Goal: Information Seeking & Learning: Learn about a topic

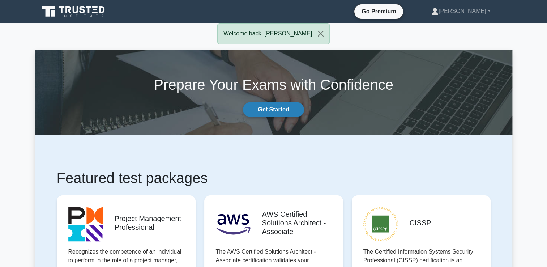
click at [289, 111] on link "Get Started" at bounding box center [273, 109] width 61 height 15
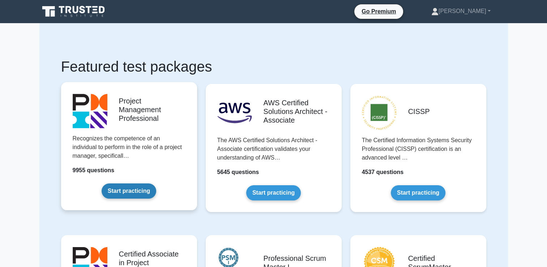
click at [126, 192] on link "Start practicing" at bounding box center [129, 190] width 55 height 15
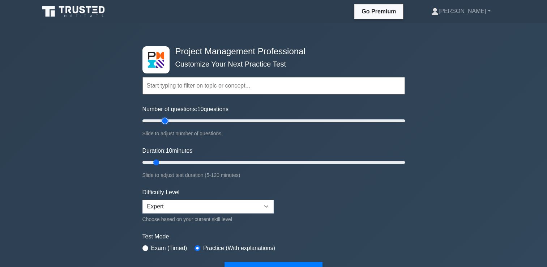
click at [164, 120] on input "Number of questions: 10 questions" at bounding box center [274, 121] width 263 height 9
type input "15"
click at [159, 121] on input "Number of questions: 20 questions" at bounding box center [274, 121] width 263 height 9
click at [185, 160] on input "Duration: 25 minutes" at bounding box center [274, 162] width 263 height 9
type input "20"
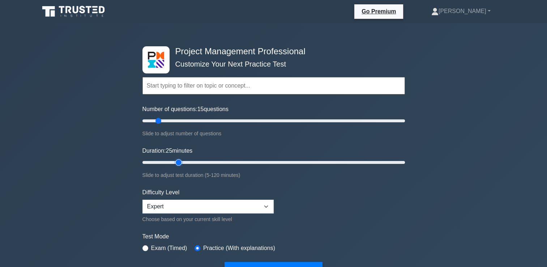
click at [176, 161] on input "Duration: 25 minutes" at bounding box center [274, 162] width 263 height 9
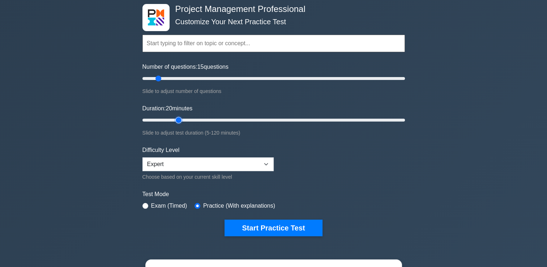
scroll to position [48, 0]
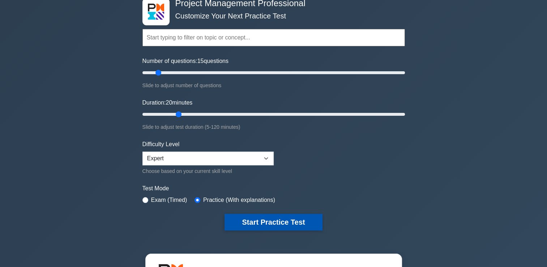
click at [257, 221] on button "Start Practice Test" at bounding box center [274, 222] width 98 height 17
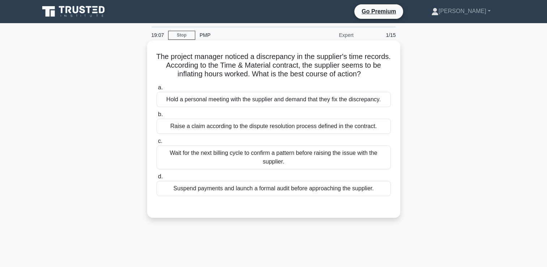
click at [373, 128] on div "Raise a claim according to the dispute resolution process defined in the contra…" at bounding box center [274, 126] width 234 height 15
click at [157, 117] on input "b. Raise a claim according to the dispute resolution process defined in the con…" at bounding box center [157, 114] width 0 height 5
click at [257, 101] on div "Hold a personal meeting with the supplier and demand that they fix the discrepa…" at bounding box center [274, 99] width 234 height 15
click at [157, 90] on input "a. Hold a personal meeting with the supplier and demand that they fix the discr…" at bounding box center [157, 87] width 0 height 5
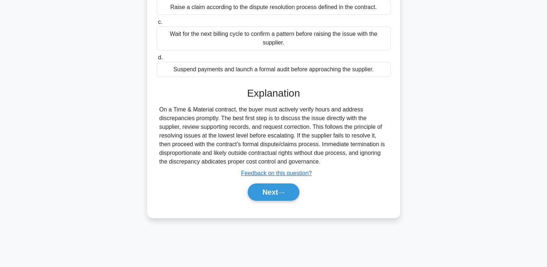
scroll to position [124, 0]
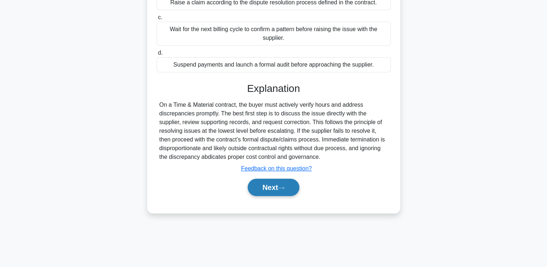
click at [262, 187] on button "Next" at bounding box center [274, 187] width 52 height 17
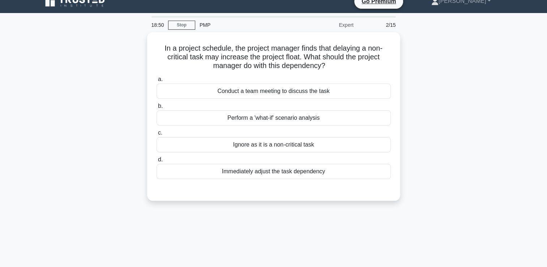
scroll to position [0, 0]
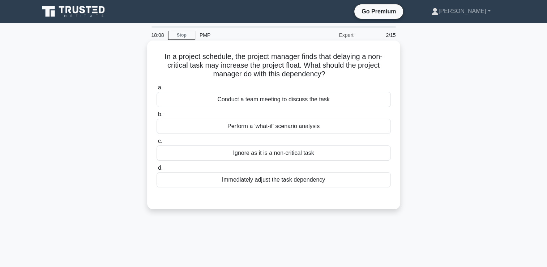
click at [309, 126] on div "Perform a 'what-if' scenario analysis" at bounding box center [274, 126] width 234 height 15
click at [157, 117] on input "b. Perform a 'what-if' scenario analysis" at bounding box center [157, 114] width 0 height 5
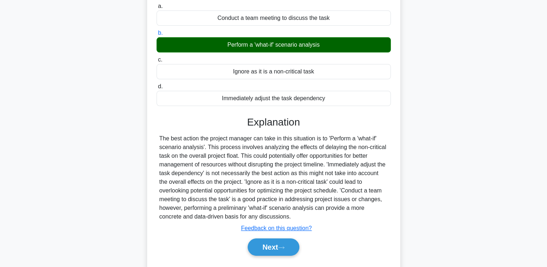
scroll to position [124, 0]
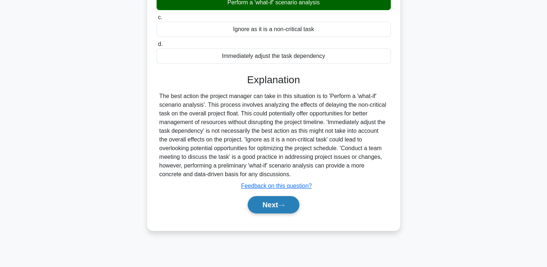
click at [257, 207] on button "Next" at bounding box center [274, 204] width 52 height 17
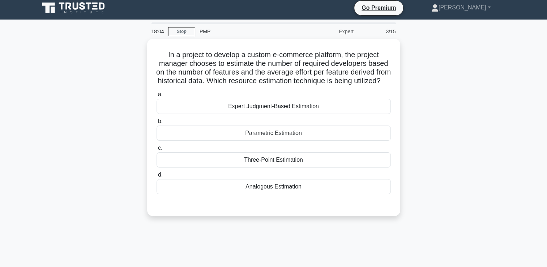
scroll to position [0, 0]
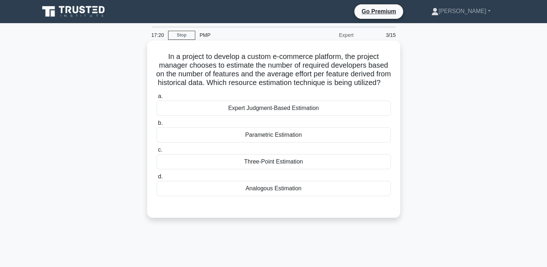
click at [316, 196] on div "Analogous Estimation" at bounding box center [274, 188] width 234 height 15
click at [157, 179] on input "d. Analogous Estimation" at bounding box center [157, 176] width 0 height 5
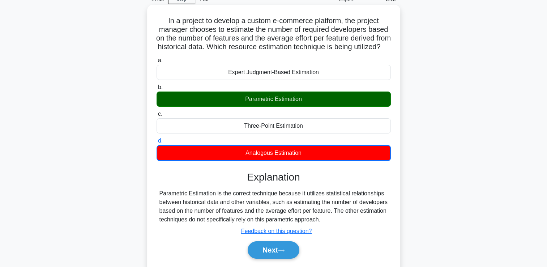
scroll to position [60, 0]
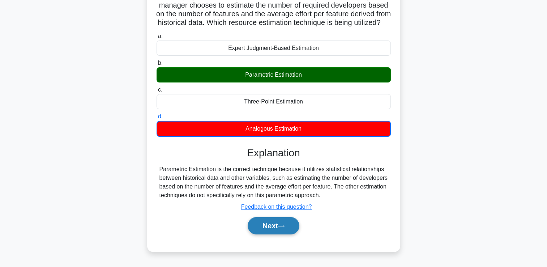
click at [278, 234] on button "Next" at bounding box center [274, 225] width 52 height 17
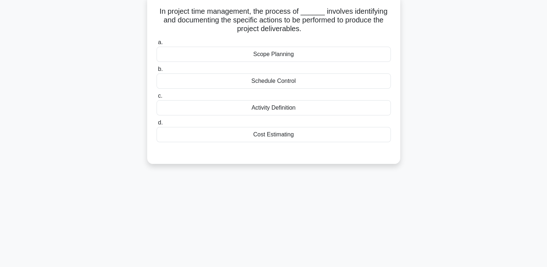
scroll to position [0, 0]
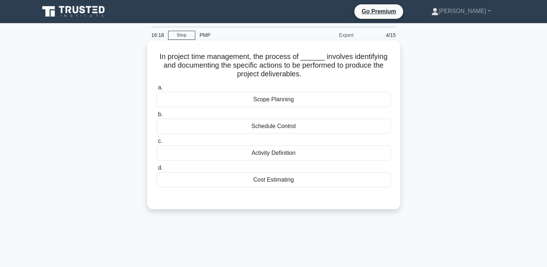
click at [314, 154] on div "Activity Definition" at bounding box center [274, 152] width 234 height 15
click at [157, 144] on input "c. Activity Definition" at bounding box center [157, 141] width 0 height 5
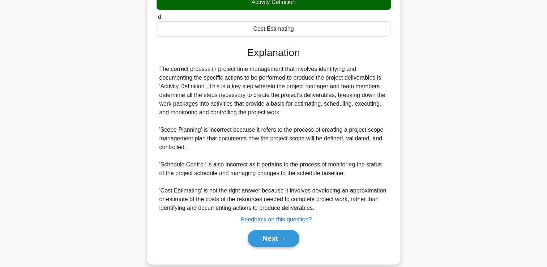
scroll to position [161, 0]
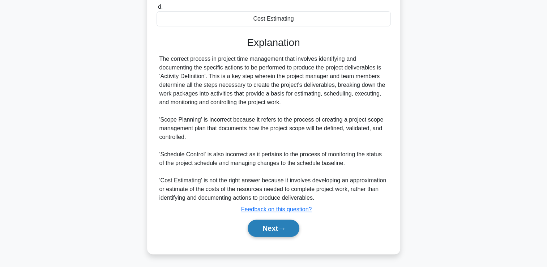
click at [293, 233] on button "Next" at bounding box center [274, 228] width 52 height 17
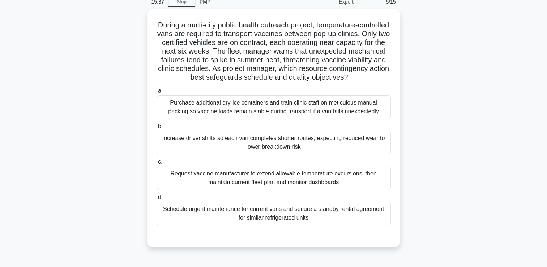
scroll to position [36, 0]
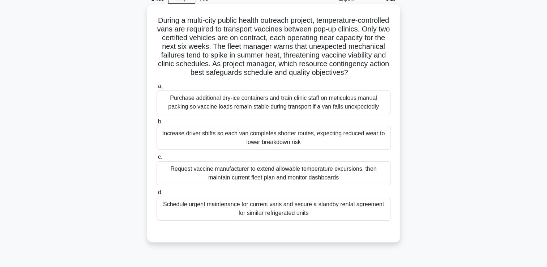
click at [367, 112] on div "Purchase additional dry-ice containers and train clinic staff on meticulous man…" at bounding box center [274, 102] width 234 height 24
click at [157, 89] on input "a. Purchase additional dry-ice containers and train clinic staff on meticulous …" at bounding box center [157, 86] width 0 height 5
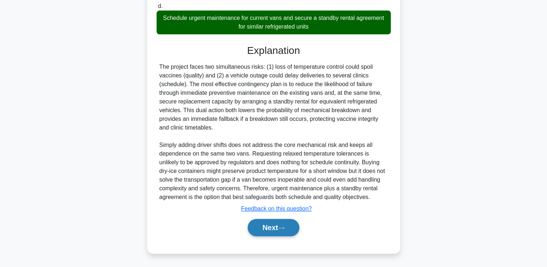
click at [266, 225] on button "Next" at bounding box center [274, 227] width 52 height 17
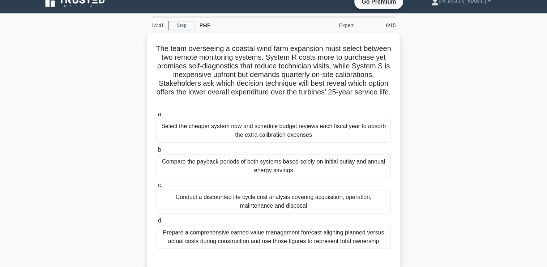
scroll to position [27, 0]
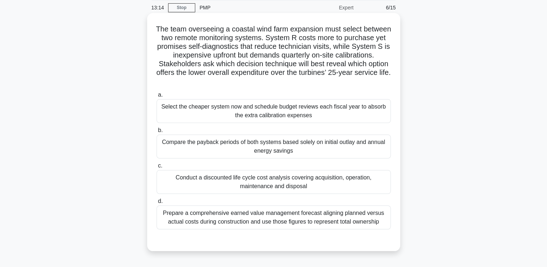
click at [300, 178] on div "Conduct a discounted life cycle cost analysis covering acquisition, operation, …" at bounding box center [274, 182] width 234 height 24
click at [157, 168] on input "c. Conduct a discounted life cycle cost analysis covering acquisition, operatio…" at bounding box center [157, 166] width 0 height 5
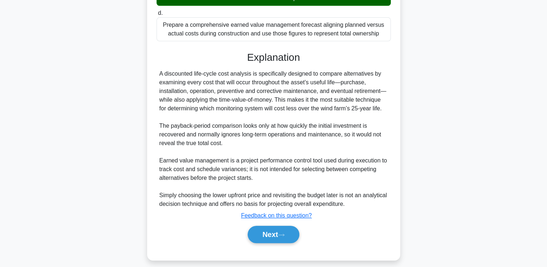
scroll to position [222, 0]
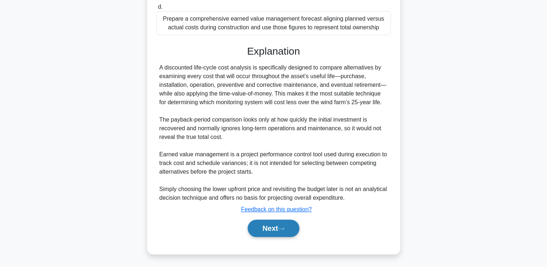
click at [274, 231] on button "Next" at bounding box center [274, 228] width 52 height 17
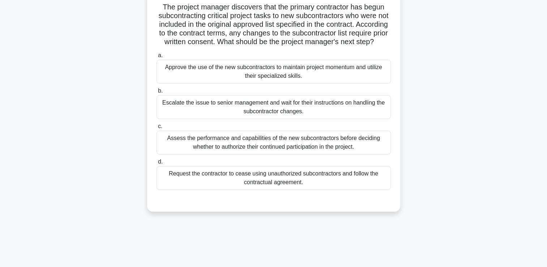
scroll to position [27, 0]
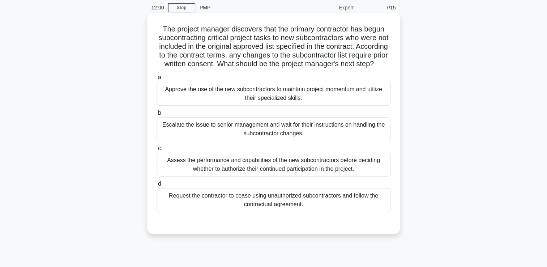
click at [181, 172] on div "Assess the performance and capabilities of the new subcontractors before decidi…" at bounding box center [274, 165] width 234 height 24
click at [157, 151] on input "c. Assess the performance and capabilities of the new subcontractors before dec…" at bounding box center [157, 148] width 0 height 5
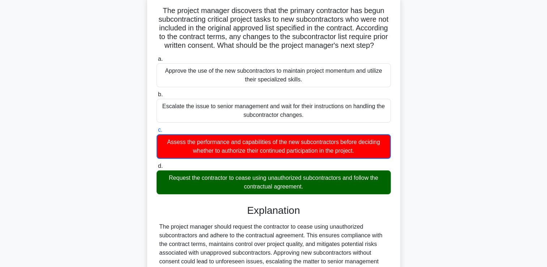
scroll to position [136, 0]
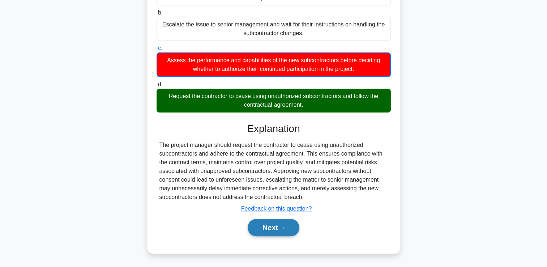
click at [271, 233] on button "Next" at bounding box center [274, 227] width 52 height 17
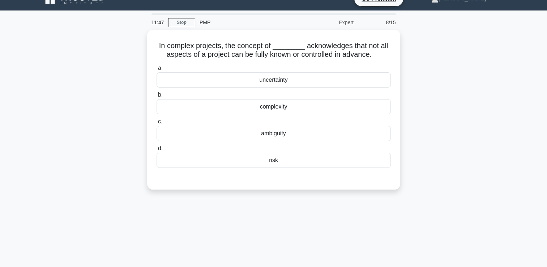
scroll to position [0, 0]
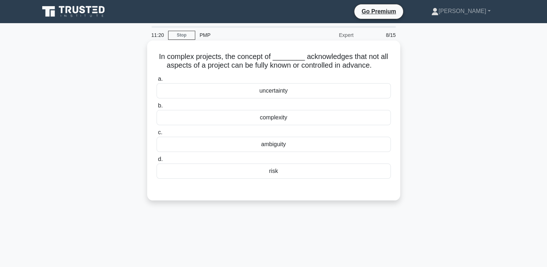
click at [307, 146] on div "ambiguity" at bounding box center [274, 144] width 234 height 15
click at [157, 135] on input "c. ambiguity" at bounding box center [157, 132] width 0 height 5
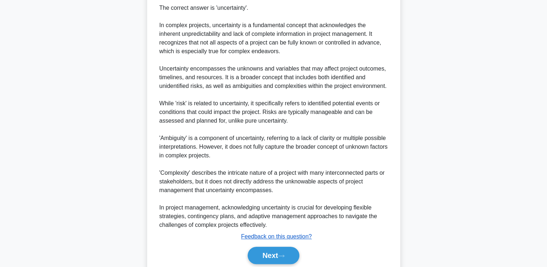
scroll to position [231, 0]
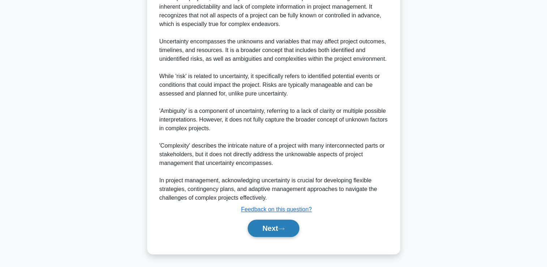
click at [276, 233] on button "Next" at bounding box center [274, 228] width 52 height 17
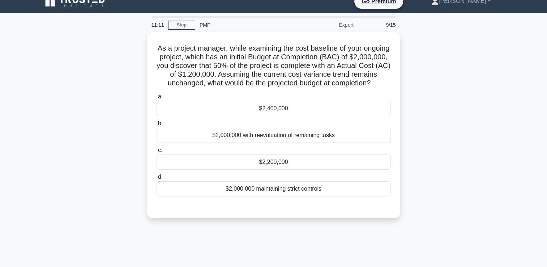
scroll to position [0, 0]
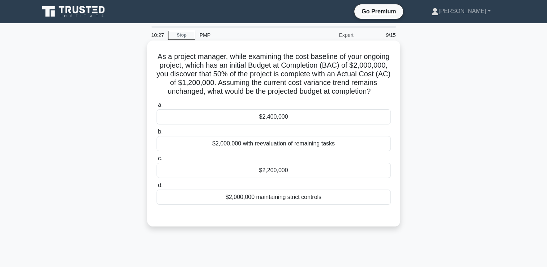
click at [293, 178] on div "$2,200,000" at bounding box center [274, 170] width 234 height 15
click at [157, 161] on input "c. $2,200,000" at bounding box center [157, 158] width 0 height 5
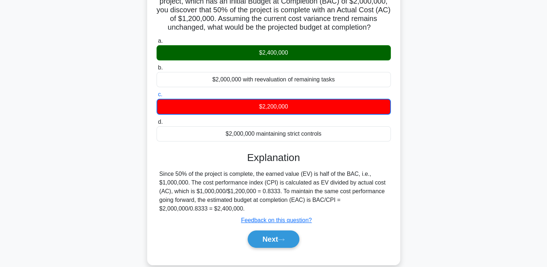
scroll to position [72, 0]
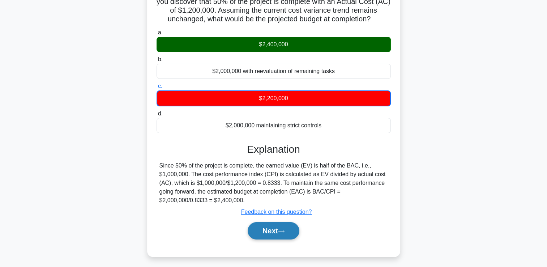
click at [272, 240] on button "Next" at bounding box center [274, 230] width 52 height 17
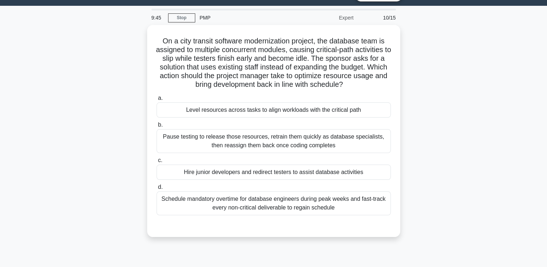
scroll to position [0, 0]
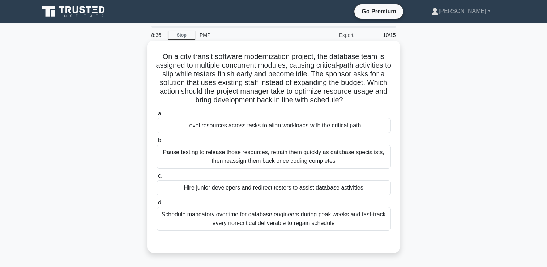
click at [343, 129] on div "Level resources across tasks to align workloads with the critical path" at bounding box center [274, 125] width 234 height 15
click at [157, 116] on input "a. Level resources across tasks to align workloads with the critical path" at bounding box center [157, 113] width 0 height 5
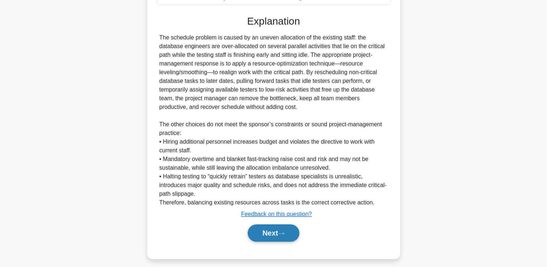
scroll to position [230, 0]
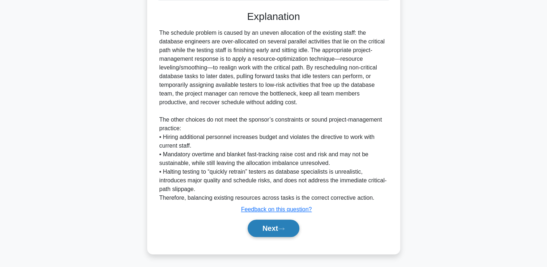
click at [269, 232] on button "Next" at bounding box center [274, 228] width 52 height 17
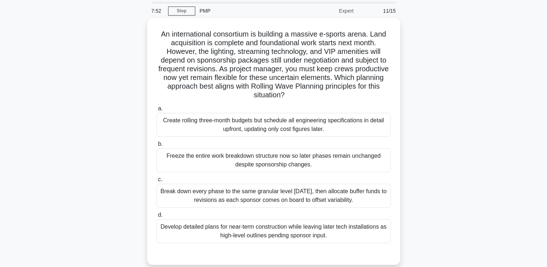
scroll to position [24, 0]
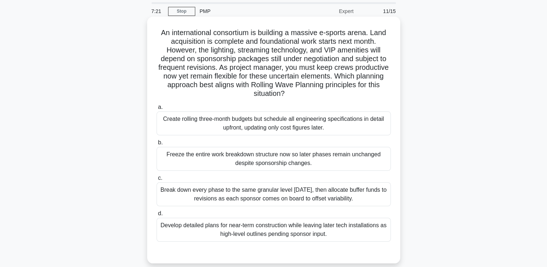
click at [327, 194] on div "Break down every phase to the same granular level today, then allocate buffer f…" at bounding box center [274, 194] width 234 height 24
click at [157, 181] on input "c. Break down every phase to the same granular level today, then allocate buffe…" at bounding box center [157, 178] width 0 height 5
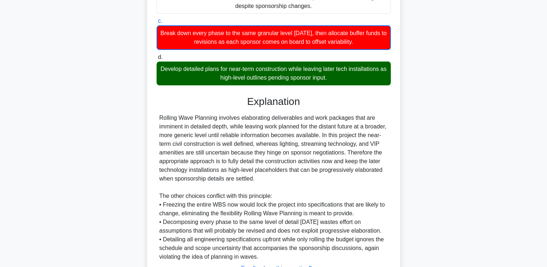
scroll to position [240, 0]
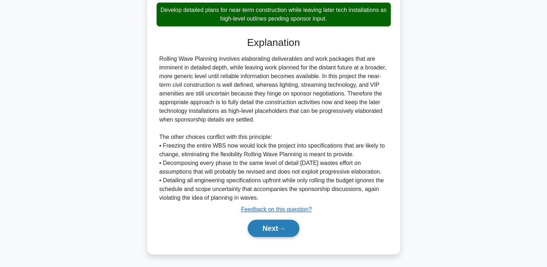
click at [290, 230] on button "Next" at bounding box center [274, 228] width 52 height 17
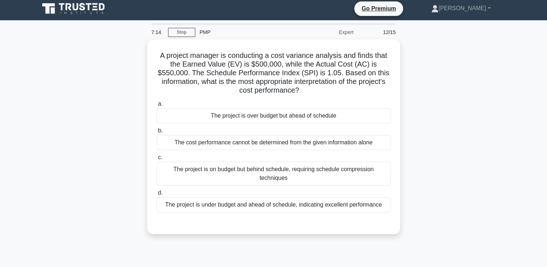
scroll to position [0, 0]
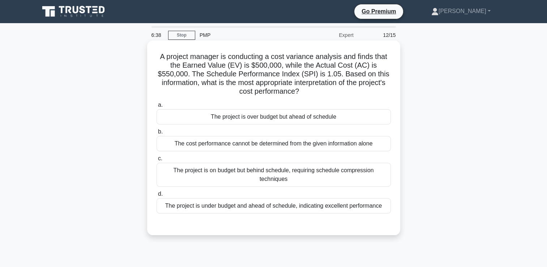
click at [344, 117] on div "The project is over budget but ahead of schedule" at bounding box center [274, 116] width 234 height 15
click at [157, 107] on input "a. The project is over budget but ahead of schedule" at bounding box center [157, 105] width 0 height 5
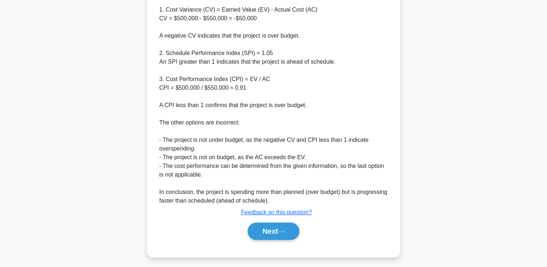
scroll to position [265, 0]
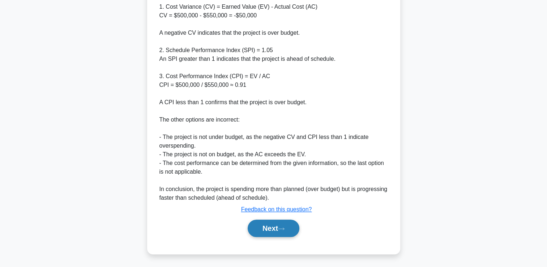
click at [276, 224] on button "Next" at bounding box center [274, 228] width 52 height 17
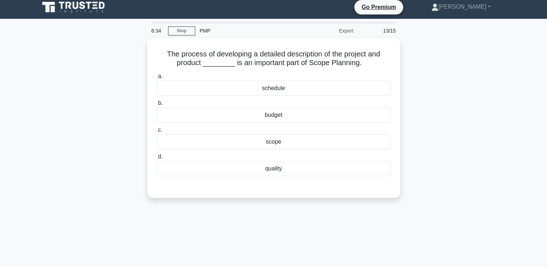
scroll to position [0, 0]
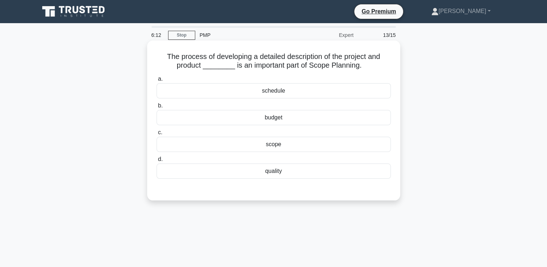
click at [325, 148] on div "scope" at bounding box center [274, 144] width 234 height 15
click at [157, 135] on input "c. scope" at bounding box center [157, 132] width 0 height 5
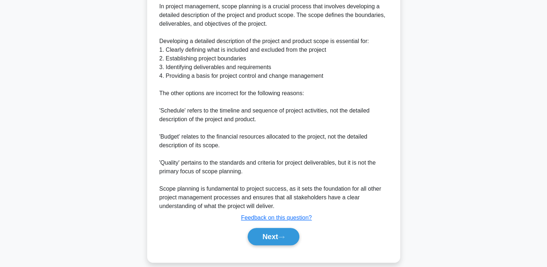
scroll to position [230, 0]
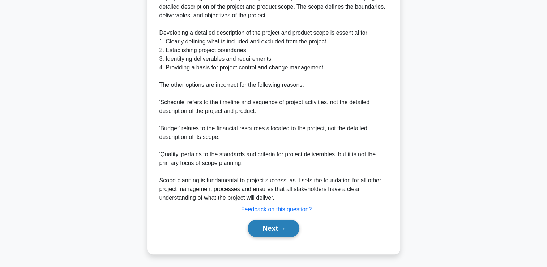
click at [276, 231] on button "Next" at bounding box center [274, 228] width 52 height 17
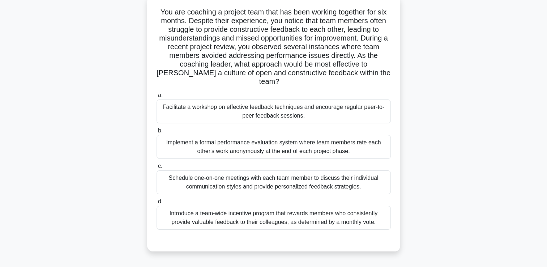
scroll to position [48, 0]
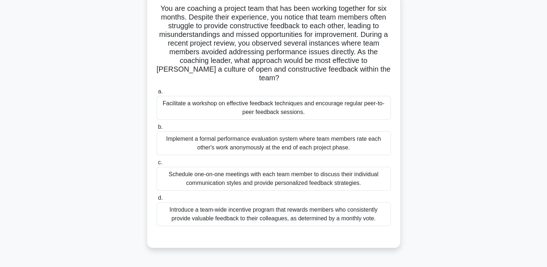
click at [315, 103] on div "Facilitate a workshop on effective feedback techniques and encourage regular pe…" at bounding box center [274, 108] width 234 height 24
click at [157, 94] on input "a. Facilitate a workshop on effective feedback techniques and encourage regular…" at bounding box center [157, 91] width 0 height 5
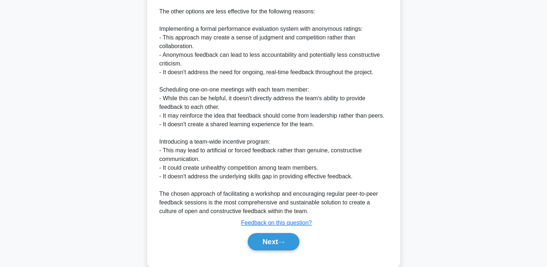
scroll to position [413, 0]
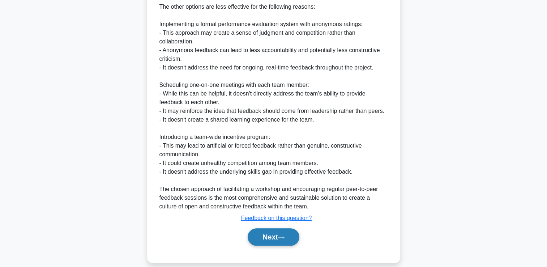
click at [271, 228] on button "Next" at bounding box center [274, 236] width 52 height 17
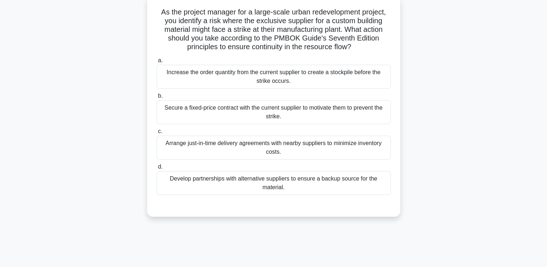
scroll to position [15, 0]
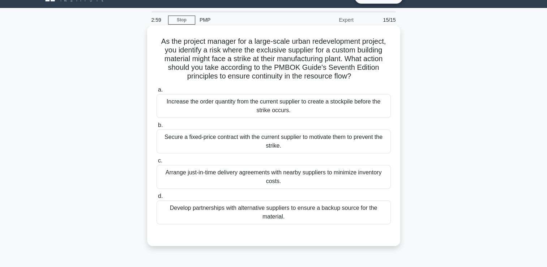
click at [364, 179] on div "Arrange just-in-time delivery agreements with nearby suppliers to minimize inve…" at bounding box center [274, 177] width 234 height 24
click at [157, 163] on input "c. Arrange just-in-time delivery agreements with nearby suppliers to minimize i…" at bounding box center [157, 160] width 0 height 5
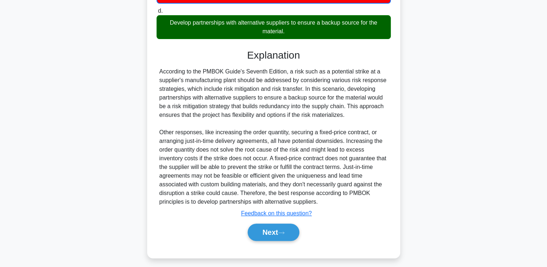
scroll to position [205, 0]
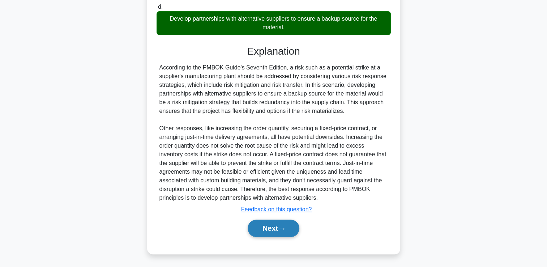
click at [282, 221] on button "Next" at bounding box center [274, 228] width 52 height 17
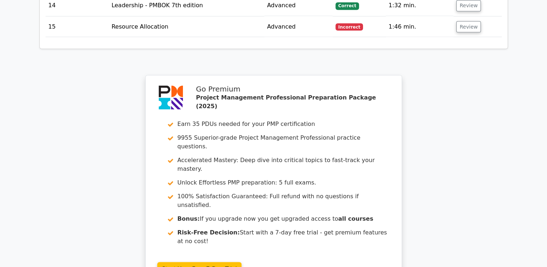
scroll to position [1395, 0]
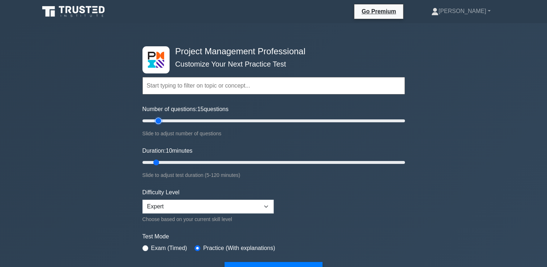
type input "15"
click at [161, 120] on input "Number of questions: 15 questions" at bounding box center [274, 121] width 263 height 9
click at [189, 164] on input "Duration: 10 minutes" at bounding box center [274, 162] width 263 height 9
type input "20"
click at [179, 162] on input "Duration: 20 minutes" at bounding box center [274, 162] width 263 height 9
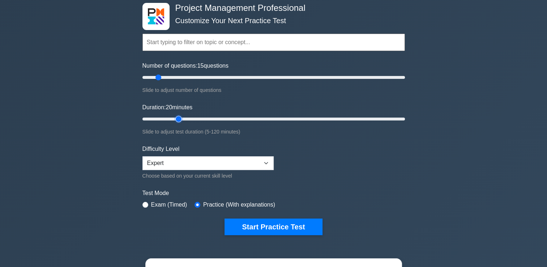
scroll to position [60, 0]
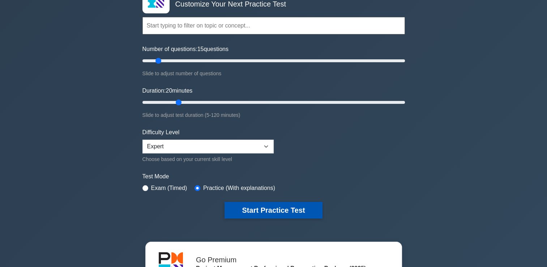
click at [297, 212] on button "Start Practice Test" at bounding box center [274, 210] width 98 height 17
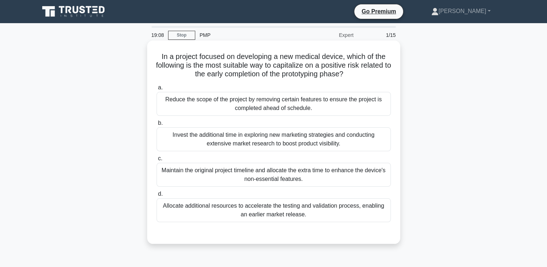
click at [208, 213] on div "Allocate additional resources to accelerate the testing and validation process,…" at bounding box center [274, 210] width 234 height 24
click at [157, 196] on input "d. Allocate additional resources to accelerate the testing and validation proce…" at bounding box center [157, 194] width 0 height 5
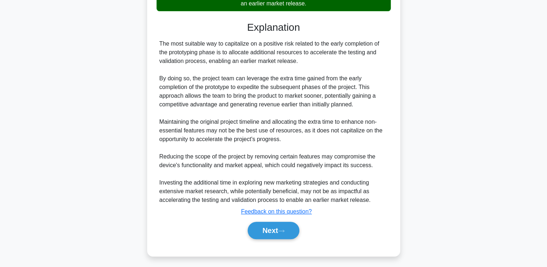
scroll to position [213, 0]
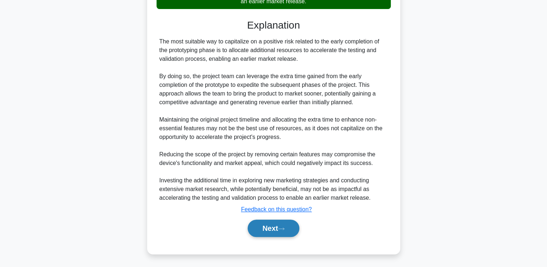
click at [284, 231] on button "Next" at bounding box center [274, 228] width 52 height 17
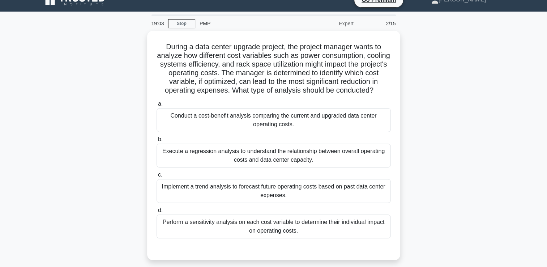
scroll to position [12, 0]
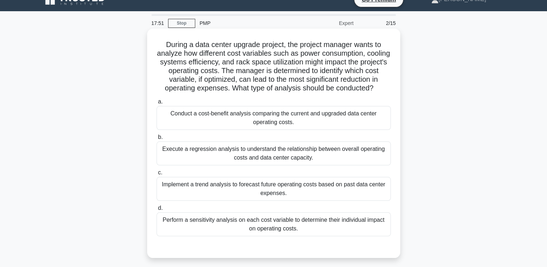
click at [358, 229] on div "Perform a sensitivity analysis on each cost variable to determine their individ…" at bounding box center [274, 224] width 234 height 24
click at [157, 211] on input "d. Perform a sensitivity analysis on each cost variable to determine their indi…" at bounding box center [157, 208] width 0 height 5
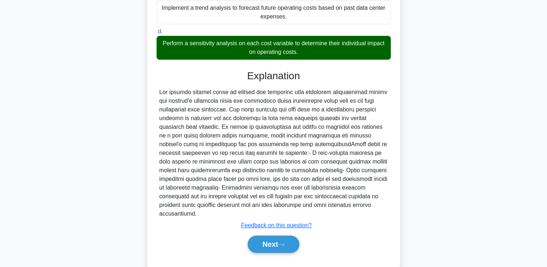
scroll to position [196, 0]
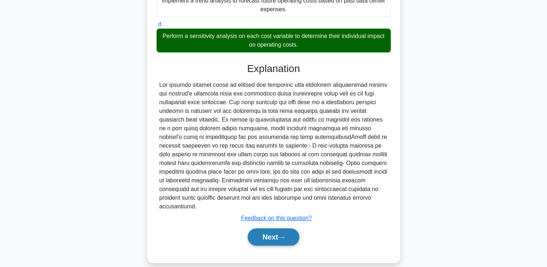
click at [276, 231] on button "Next" at bounding box center [274, 236] width 52 height 17
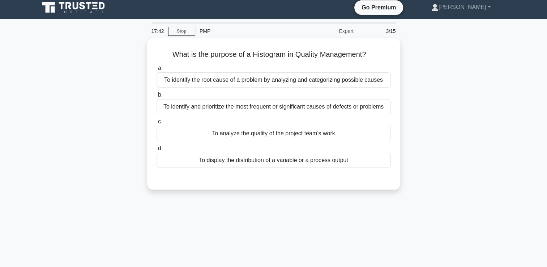
scroll to position [0, 0]
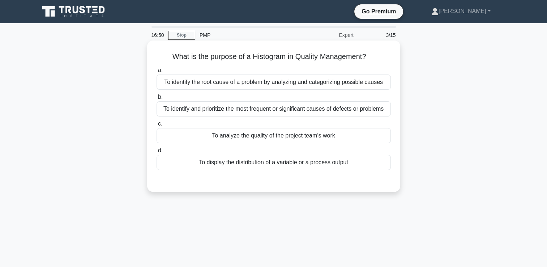
click at [309, 109] on div "To identify and prioritize the most frequent or significant causes of defects o…" at bounding box center [274, 108] width 234 height 15
click at [157, 100] on input "b. To identify and prioritize the most frequent or significant causes of defect…" at bounding box center [157, 97] width 0 height 5
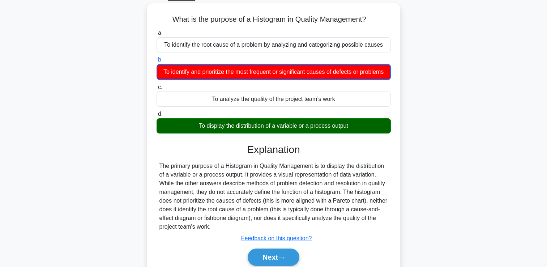
scroll to position [84, 0]
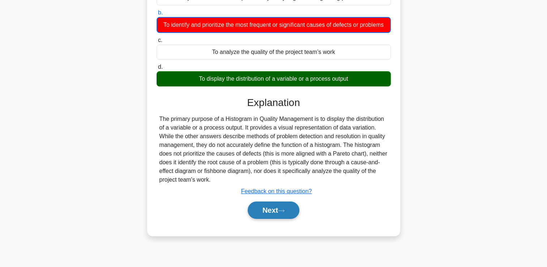
click at [262, 219] on button "Next" at bounding box center [274, 210] width 52 height 17
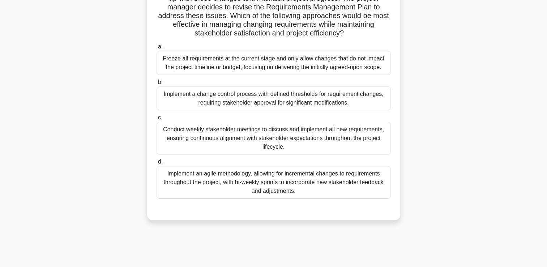
click at [314, 185] on div "Implement an agile methodology, allowing for incremental changes to requirement…" at bounding box center [274, 182] width 234 height 33
click at [157, 164] on input "d. Implement an agile methodology, allowing for incremental changes to requirem…" at bounding box center [157, 162] width 0 height 5
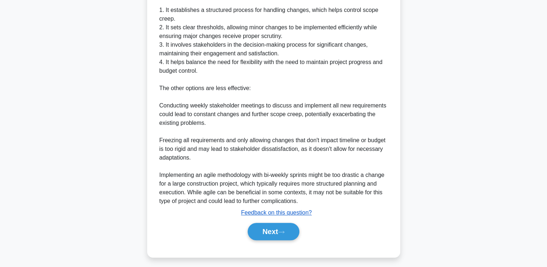
scroll to position [353, 0]
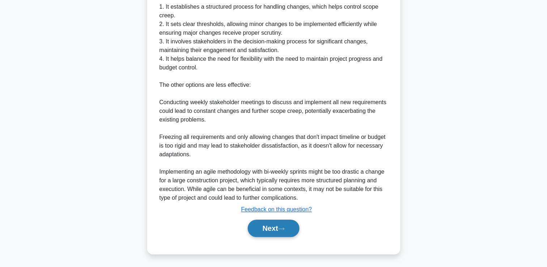
click at [270, 229] on button "Next" at bounding box center [274, 228] width 52 height 17
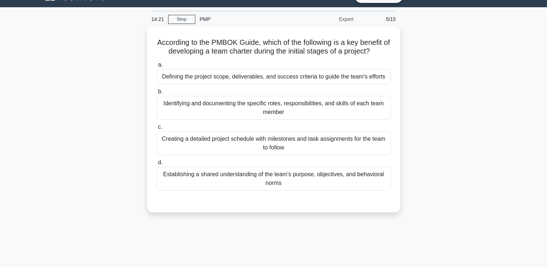
scroll to position [3, 0]
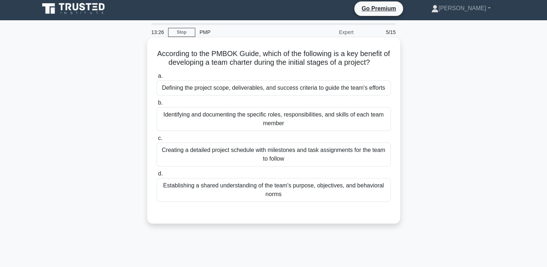
click at [340, 189] on div "Establishing a shared understanding of the team's purpose, objectives, and beha…" at bounding box center [274, 190] width 234 height 24
click at [157, 176] on input "d. Establishing a shared understanding of the team's purpose, objectives, and b…" at bounding box center [157, 174] width 0 height 5
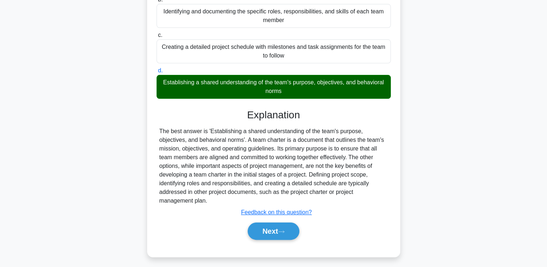
scroll to position [124, 0]
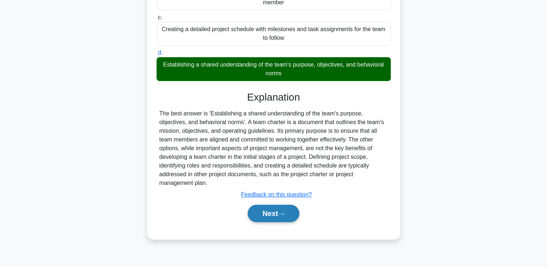
click at [284, 211] on button "Next" at bounding box center [274, 213] width 52 height 17
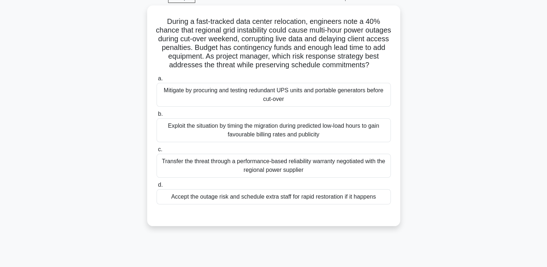
scroll to position [36, 0]
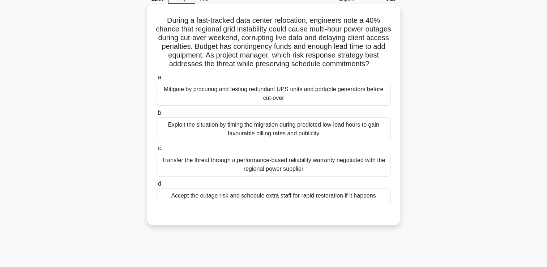
click at [243, 176] on div "Transfer the threat through a performance-based reliability warranty negotiated…" at bounding box center [274, 165] width 234 height 24
click at [157, 151] on input "c. Transfer the threat through a performance-based reliability warranty negotia…" at bounding box center [157, 148] width 0 height 5
click at [283, 101] on div "Mitigate by procuring and testing redundant UPS units and portable generators b…" at bounding box center [274, 94] width 234 height 24
click at [157, 80] on input "a. Mitigate by procuring and testing redundant UPS units and portable generator…" at bounding box center [157, 77] width 0 height 5
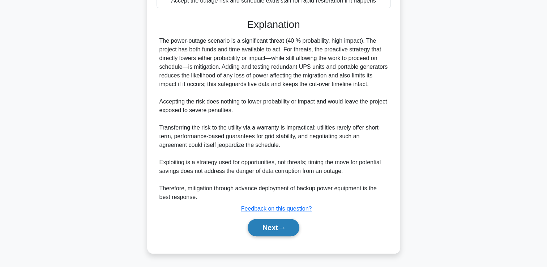
click at [285, 230] on icon at bounding box center [281, 228] width 7 height 4
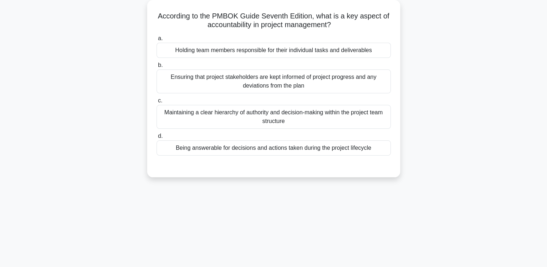
scroll to position [3, 0]
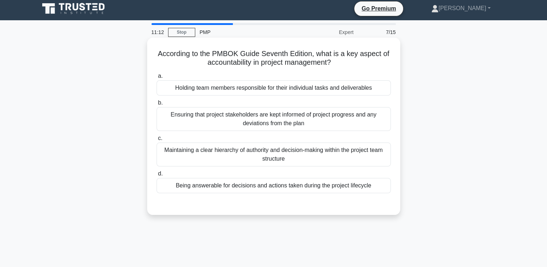
click at [351, 153] on div "Maintaining a clear hierarchy of authority and decision-making within the proje…" at bounding box center [274, 155] width 234 height 24
click at [157, 141] on input "c. Maintaining a clear hierarchy of authority and decision-making within the pr…" at bounding box center [157, 138] width 0 height 5
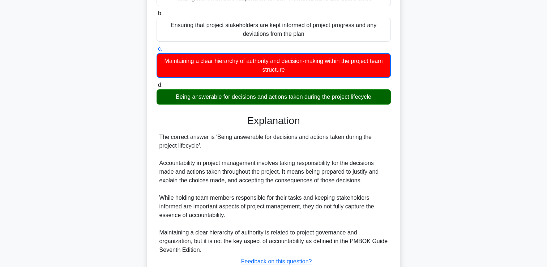
scroll to position [144, 0]
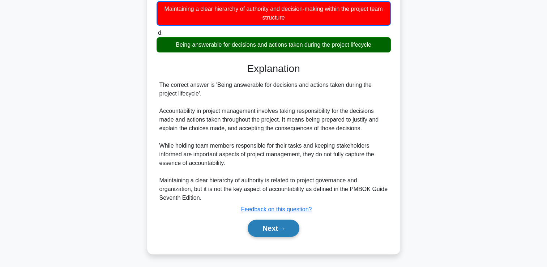
click at [288, 231] on button "Next" at bounding box center [274, 228] width 52 height 17
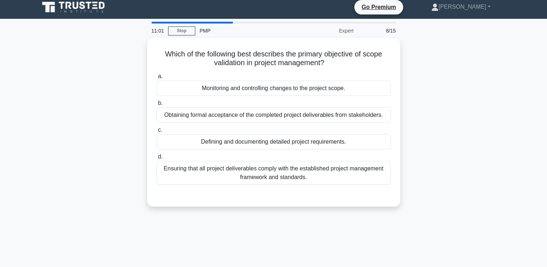
scroll to position [0, 0]
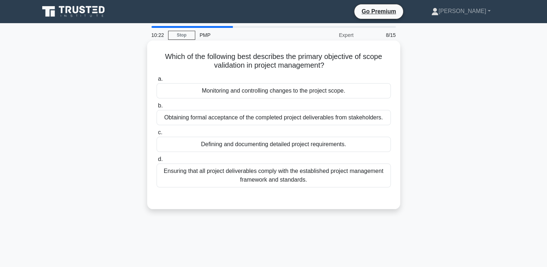
click at [371, 117] on div "Obtaining formal acceptance of the completed project deliverables from stakehol…" at bounding box center [274, 117] width 234 height 15
click at [157, 108] on input "b. Obtaining formal acceptance of the completed project deliverables from stake…" at bounding box center [157, 105] width 0 height 5
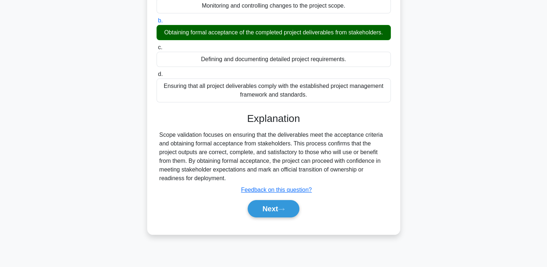
scroll to position [124, 0]
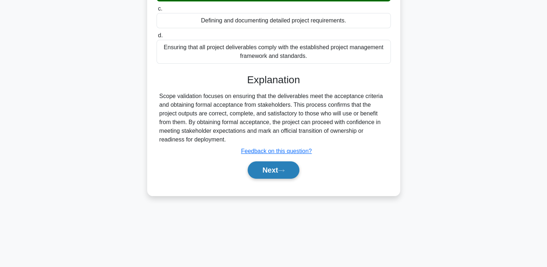
click at [260, 173] on button "Next" at bounding box center [274, 169] width 52 height 17
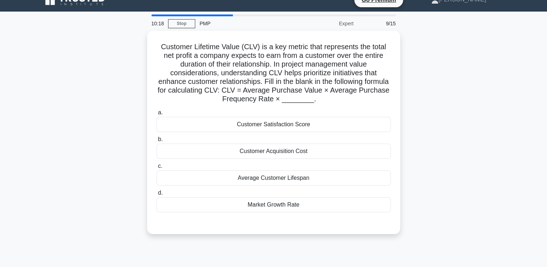
scroll to position [12, 0]
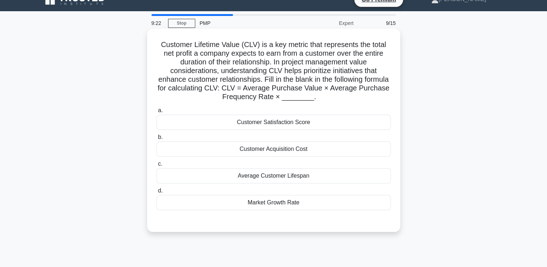
click at [310, 176] on div "Average Customer Lifespan" at bounding box center [274, 175] width 234 height 15
click at [157, 166] on input "c. Average Customer Lifespan" at bounding box center [157, 164] width 0 height 5
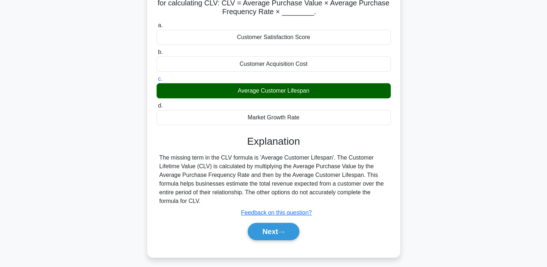
scroll to position [124, 0]
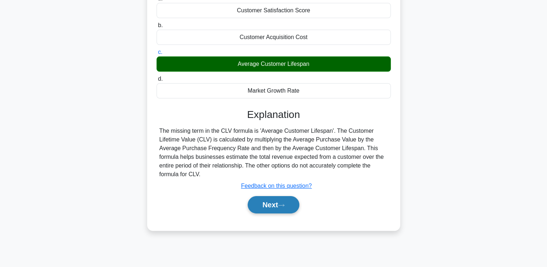
click at [284, 200] on button "Next" at bounding box center [274, 204] width 52 height 17
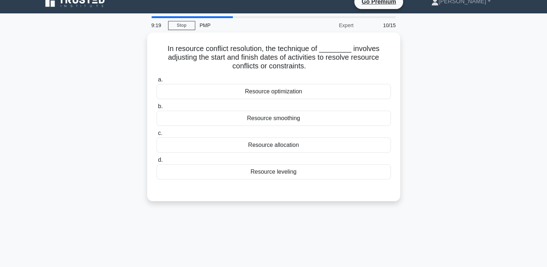
scroll to position [3, 0]
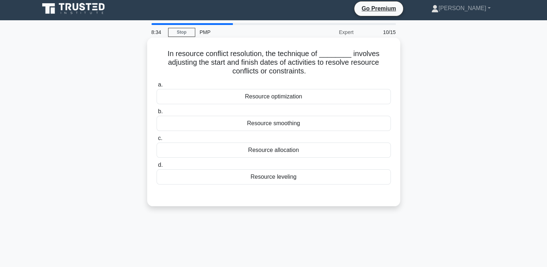
click at [320, 175] on div "Resource leveling" at bounding box center [274, 176] width 234 height 15
click at [157, 168] on input "d. Resource leveling" at bounding box center [157, 165] width 0 height 5
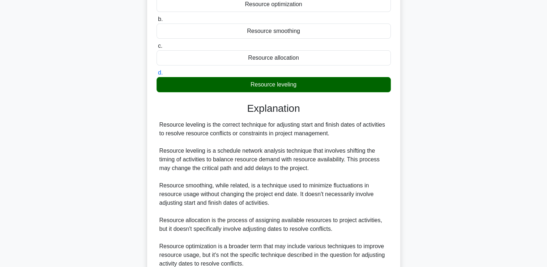
scroll to position [161, 0]
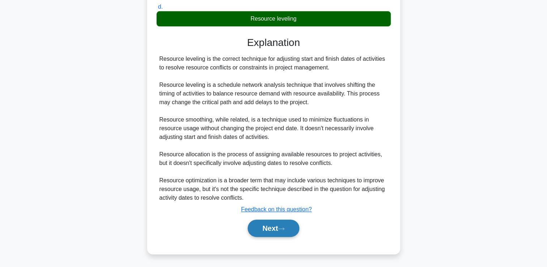
click at [283, 229] on icon at bounding box center [281, 229] width 7 height 4
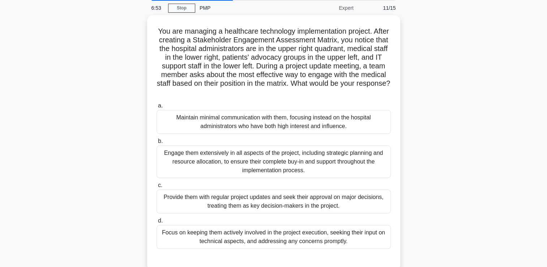
scroll to position [27, 0]
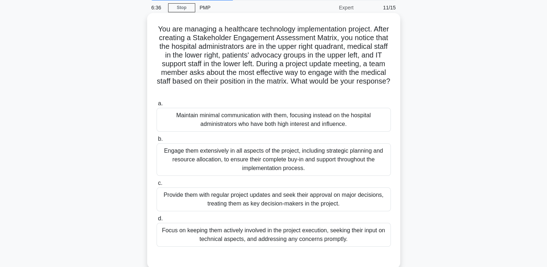
click at [295, 237] on div "Focus on keeping them actively involved in the project execution, seeking their…" at bounding box center [274, 235] width 234 height 24
click at [157, 221] on input "d. Focus on keeping them actively involved in the project execution, seeking th…" at bounding box center [157, 218] width 0 height 5
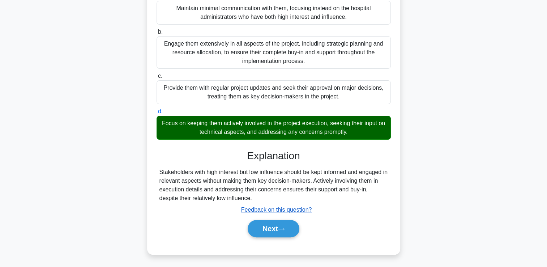
scroll to position [135, 0]
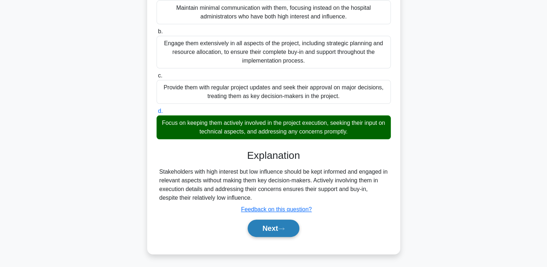
click at [266, 231] on button "Next" at bounding box center [274, 228] width 52 height 17
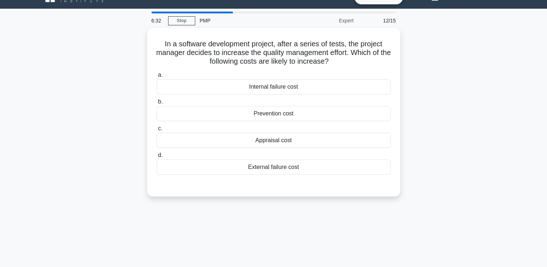
scroll to position [0, 0]
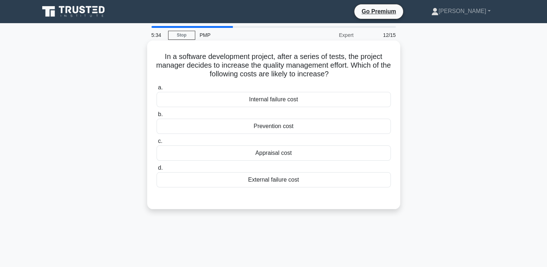
click at [309, 182] on div "External failure cost" at bounding box center [274, 179] width 234 height 15
click at [157, 170] on input "d. External failure cost" at bounding box center [157, 168] width 0 height 5
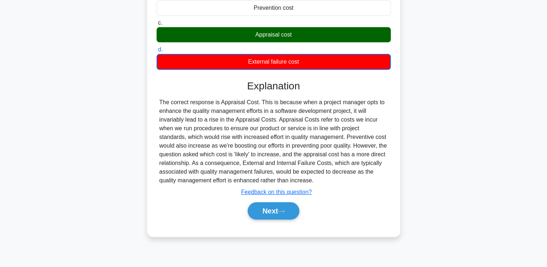
scroll to position [124, 0]
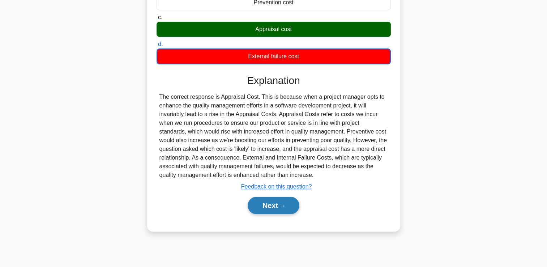
click at [274, 205] on button "Next" at bounding box center [274, 205] width 52 height 17
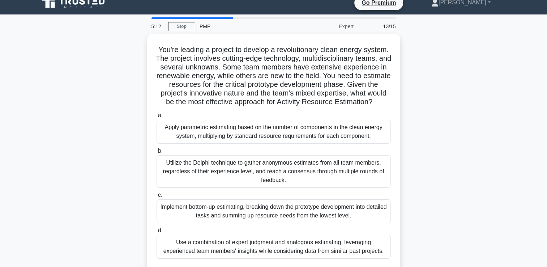
scroll to position [36, 0]
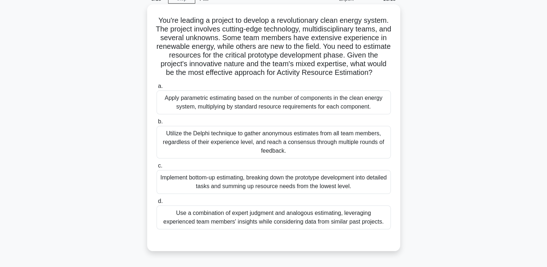
click at [242, 189] on div "Implement bottom-up estimating, breaking down the prototype development into de…" at bounding box center [274, 182] width 234 height 24
click at [157, 168] on input "c. Implement bottom-up estimating, breaking down the prototype development into…" at bounding box center [157, 166] width 0 height 5
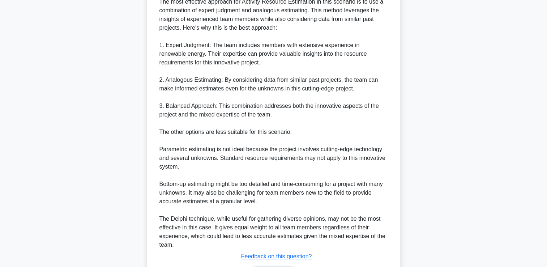
scroll to position [353, 0]
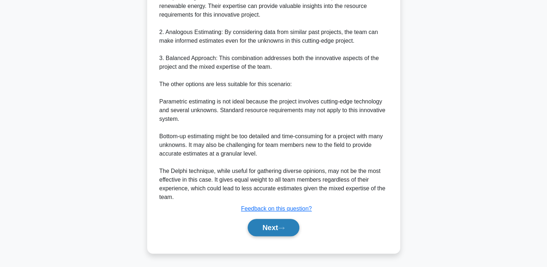
click at [259, 228] on button "Next" at bounding box center [274, 227] width 52 height 17
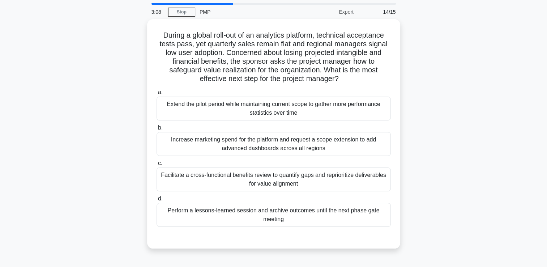
scroll to position [15, 0]
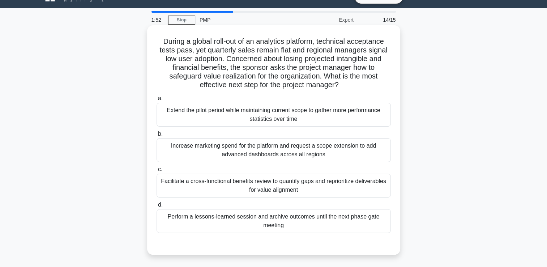
click at [320, 179] on div "Facilitate a cross-functional benefits review to quantify gaps and reprioritize…" at bounding box center [274, 186] width 234 height 24
click at [157, 172] on input "c. Facilitate a cross-functional benefits review to quantify gaps and repriorit…" at bounding box center [157, 169] width 0 height 5
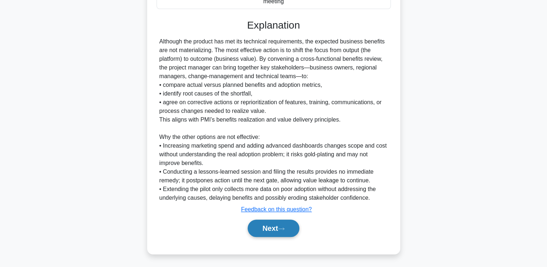
click at [279, 231] on button "Next" at bounding box center [274, 228] width 52 height 17
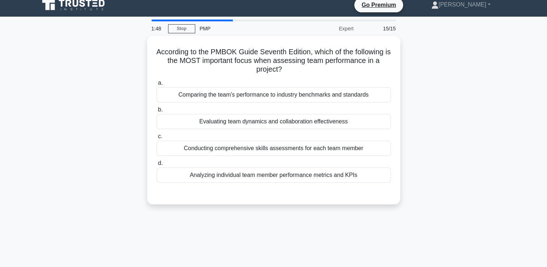
scroll to position [0, 0]
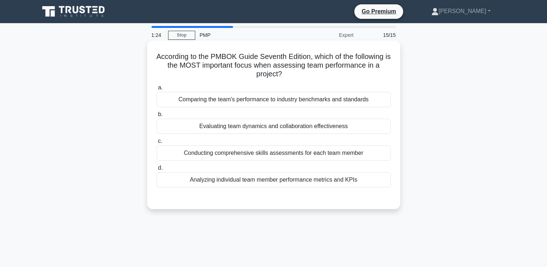
click at [258, 100] on div "Comparing the team's performance to industry benchmarks and standards" at bounding box center [274, 99] width 234 height 15
click at [157, 90] on input "a. Comparing the team's performance to industry benchmarks and standards" at bounding box center [157, 87] width 0 height 5
click at [268, 128] on div "Evaluating team dynamics and collaboration effectiveness" at bounding box center [274, 126] width 234 height 15
click at [157, 117] on input "b. Evaluating team dynamics and collaboration effectiveness" at bounding box center [157, 114] width 0 height 5
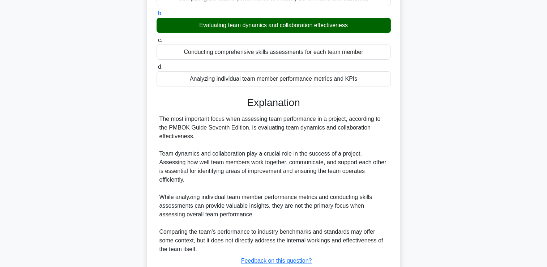
scroll to position [144, 0]
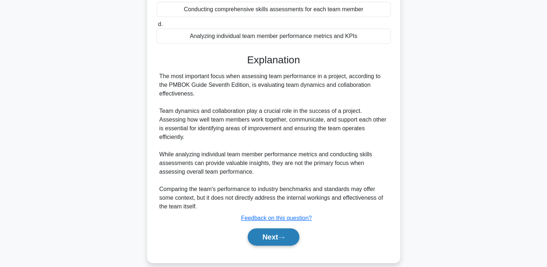
click at [288, 232] on button "Next" at bounding box center [274, 236] width 52 height 17
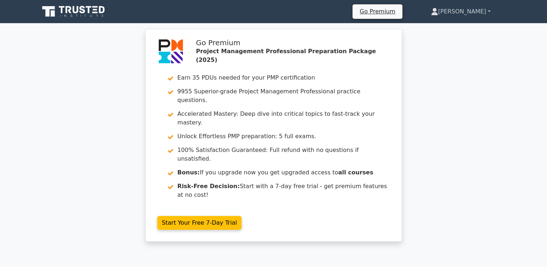
click at [476, 10] on link "[PERSON_NAME]" at bounding box center [461, 11] width 94 height 14
click at [491, 9] on link "[PERSON_NAME]" at bounding box center [461, 11] width 94 height 14
click at [489, 11] on link "[PERSON_NAME]" at bounding box center [461, 11] width 94 height 14
click at [461, 10] on link "[PERSON_NAME]" at bounding box center [461, 11] width 94 height 14
click at [439, 12] on icon at bounding box center [434, 11] width 7 height 7
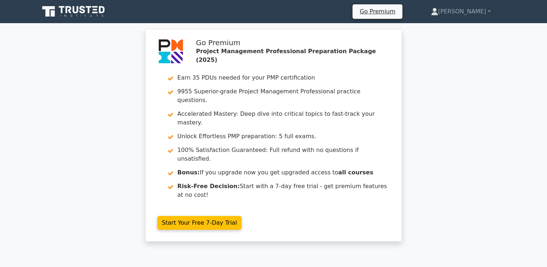
click at [67, 10] on icon at bounding box center [68, 9] width 6 height 7
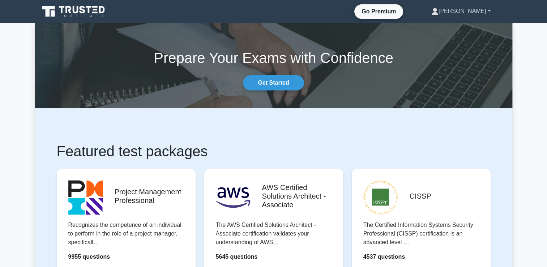
click at [488, 10] on link "[PERSON_NAME]" at bounding box center [461, 11] width 94 height 14
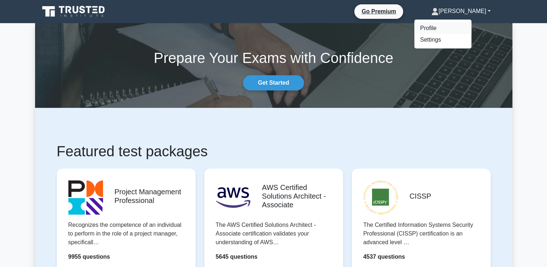
click at [442, 27] on link "Profile" at bounding box center [443, 28] width 57 height 12
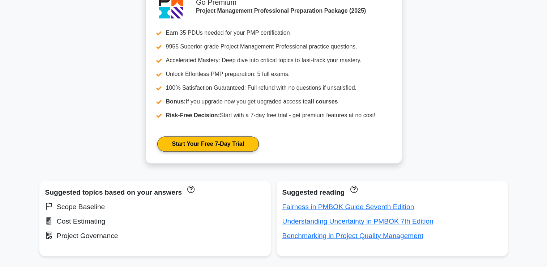
scroll to position [362, 0]
